Goal: Task Accomplishment & Management: Manage account settings

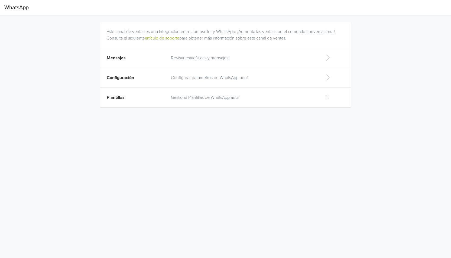
click at [217, 60] on p "Revisar estadísticas y mensajes" at bounding box center [243, 58] width 145 height 7
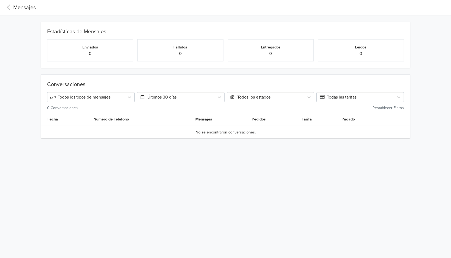
click at [24, 11] on div "Mensajes" at bounding box center [19, 8] width 31 height 8
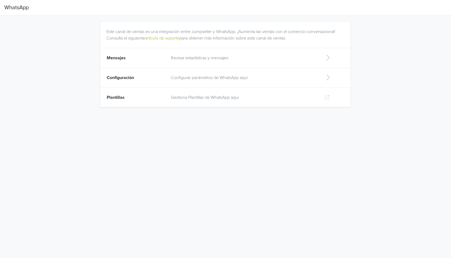
click at [117, 75] on span "Configuración" at bounding box center [120, 77] width 27 height 5
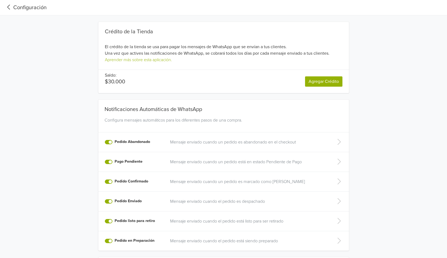
click at [24, 10] on div "Configuración" at bounding box center [25, 8] width 42 height 8
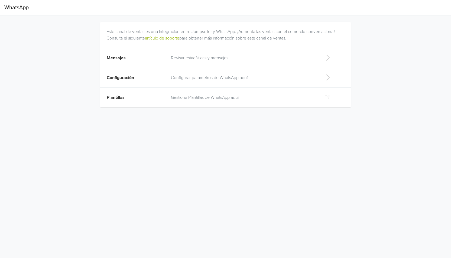
click at [134, 98] on td "Plantillas" at bounding box center [134, 98] width 68 height 20
